Goal: Check status: Check status

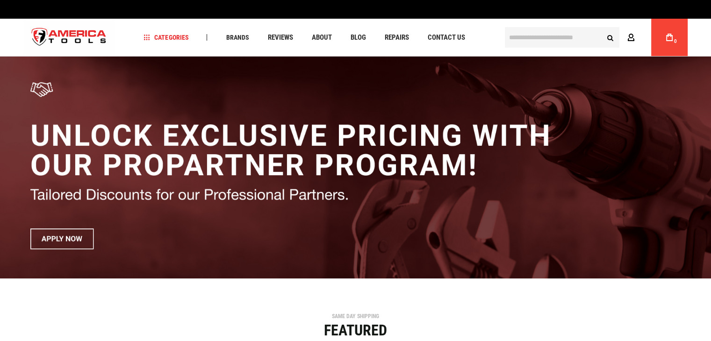
click at [628, 43] on link "Account" at bounding box center [633, 38] width 18 height 18
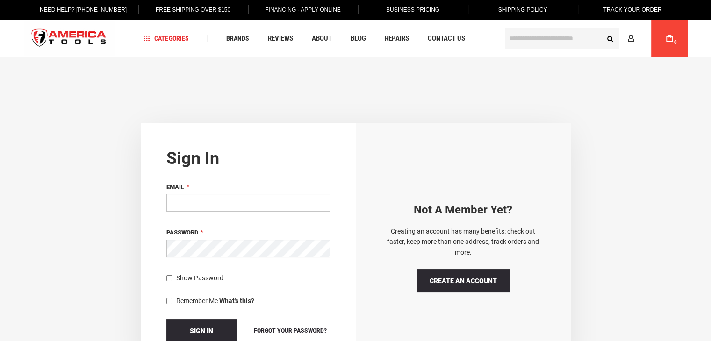
click at [207, 207] on input "Email" at bounding box center [248, 203] width 164 height 18
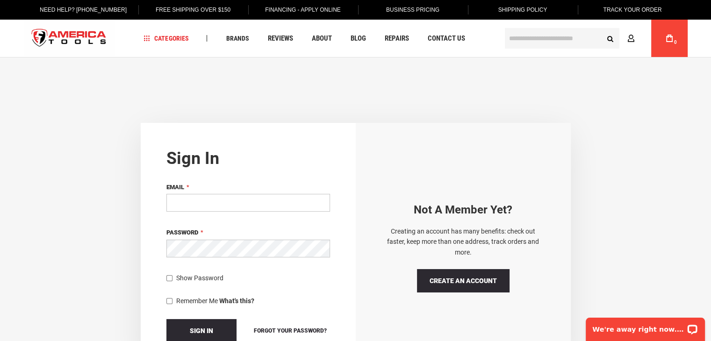
type input "**********"
click at [204, 328] on span "Sign In" at bounding box center [201, 330] width 23 height 7
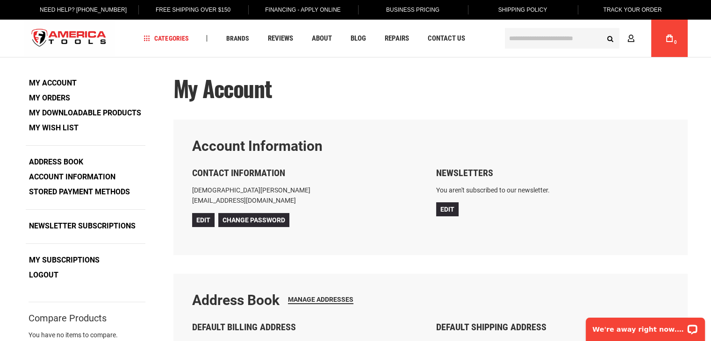
click at [55, 95] on link "My Orders" at bounding box center [50, 98] width 48 height 14
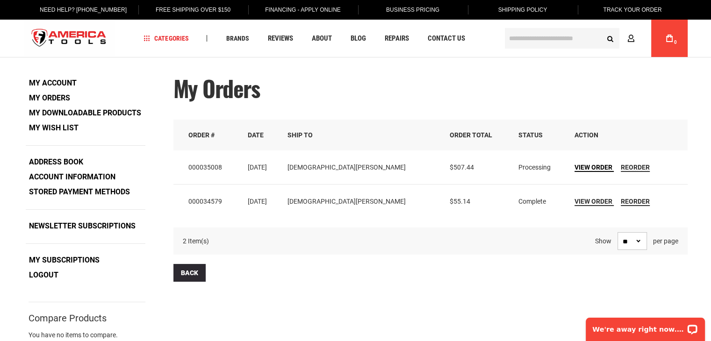
click at [574, 168] on span "View Order" at bounding box center [593, 167] width 38 height 7
